Goal: Find specific page/section: Find specific page/section

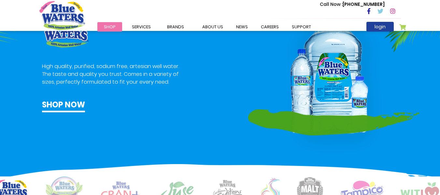
scroll to position [364, 0]
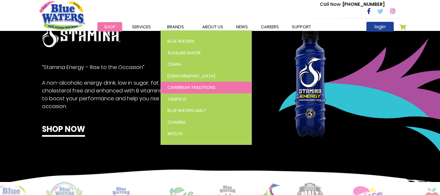
click at [185, 86] on span "Caribbean Traditions" at bounding box center [192, 87] width 48 height 6
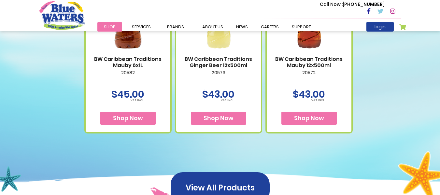
scroll to position [365, 0]
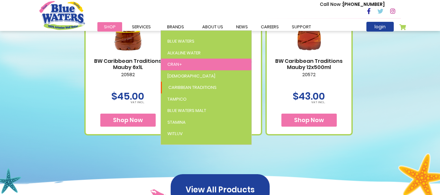
click at [175, 64] on span "Cran+" at bounding box center [175, 64] width 15 height 6
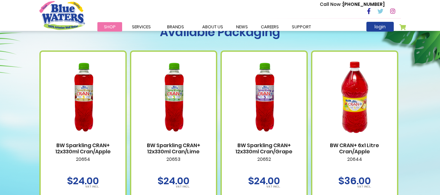
scroll to position [365, 0]
